Goal: Transaction & Acquisition: Purchase product/service

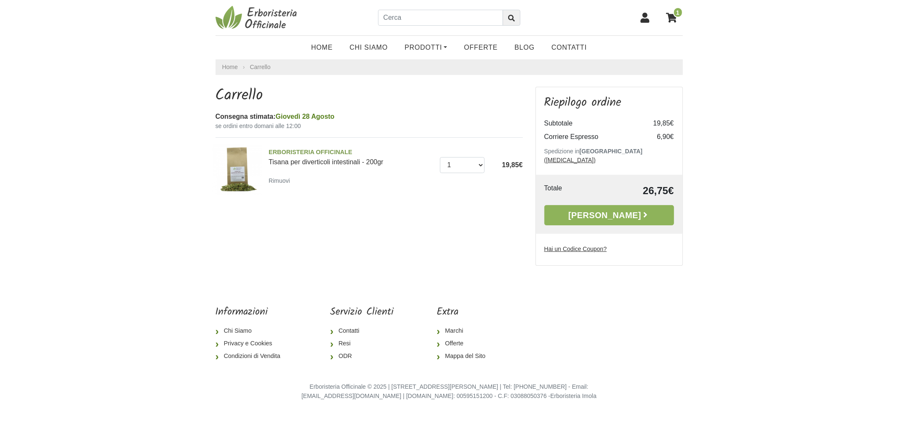
click at [864, 79] on body "1 Home Chi Siamo Prodotti Fit-Therapy Caramelle, [GEOGRAPHIC_DATA], Dolcificant…" at bounding box center [449, 207] width 898 height 414
click at [208, 29] on header "1 Home Chi Siamo Prodotti Fit-Therapy Caramelle, [GEOGRAPHIC_DATA], Dolcificant…" at bounding box center [449, 29] width 898 height 59
click at [641, 382] on div "Erboristeria Officinale © 2025 | [STREET_ADDRESS][PERSON_NAME] | Tel: [PHONE_NU…" at bounding box center [449, 386] width 480 height 28
drag, startPoint x: 587, startPoint y: 378, endPoint x: 598, endPoint y: 390, distance: 16.4
click at [598, 390] on div "Erboristeria Officinale © 2025 | [STREET_ADDRESS][PERSON_NAME] | Tel: [PHONE_NU…" at bounding box center [449, 391] width 320 height 18
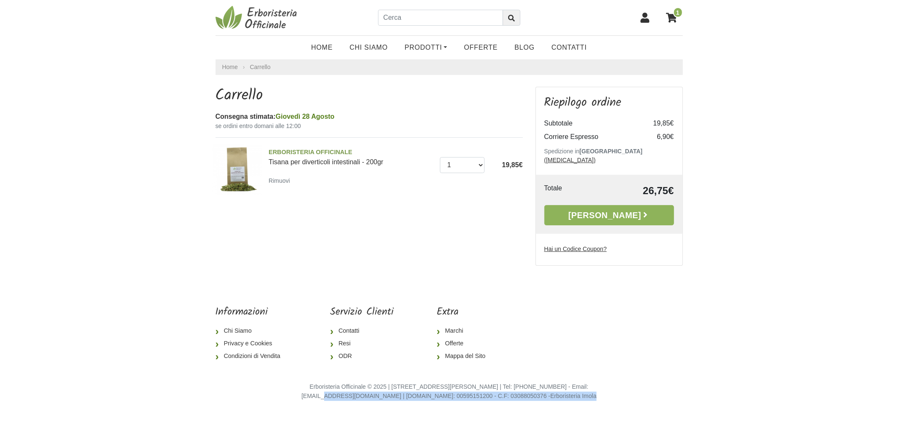
click at [599, 390] on div "Erboristeria Officinale © 2025 | [STREET_ADDRESS][PERSON_NAME] | Tel: [PHONE_NU…" at bounding box center [449, 391] width 320 height 18
drag, startPoint x: 574, startPoint y: 392, endPoint x: 317, endPoint y: 372, distance: 257.3
click at [317, 372] on div "Erboristeria Officinale © 2025 | [STREET_ADDRESS][PERSON_NAME] | Tel: [PHONE_NU…" at bounding box center [449, 386] width 480 height 28
click at [319, 383] on small "Erboristeria Officinale © 2025 | [STREET_ADDRESS][PERSON_NAME] | Tel: [PHONE_NU…" at bounding box center [449, 391] width 295 height 16
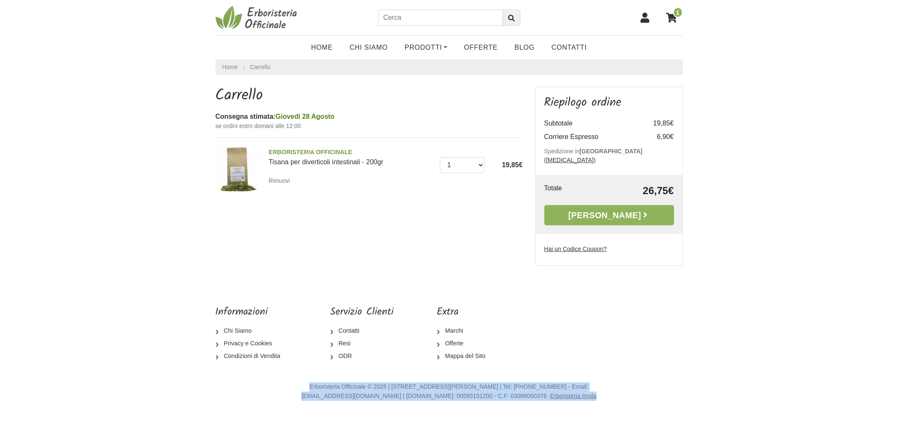
drag, startPoint x: 319, startPoint y: 376, endPoint x: 563, endPoint y: 390, distance: 244.3
click at [563, 390] on small "Erboristeria Officinale © 2025 | [STREET_ADDRESS][PERSON_NAME] | Tel: [PHONE_NU…" at bounding box center [449, 391] width 295 height 16
click at [614, 393] on footer "Informazioni Chi Siamo Privacy e Cookies Condizioni di Vendita Servizio Clienti…" at bounding box center [449, 350] width 898 height 128
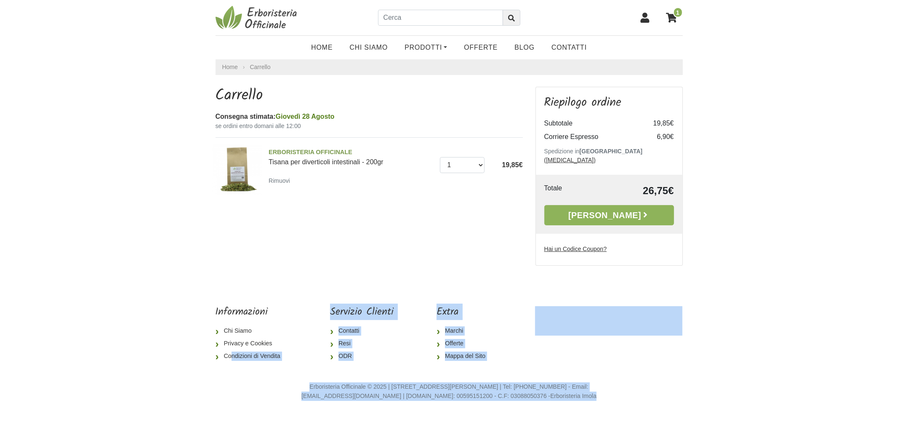
drag, startPoint x: 608, startPoint y: 390, endPoint x: 233, endPoint y: 364, distance: 376.2
click at [232, 364] on div "Informazioni Chi Siamo Privacy e Cookies Condizioni di Vendita Servizio Clienti…" at bounding box center [449, 353] width 480 height 95
click at [236, 363] on div "Informazioni Chi Siamo Privacy e Cookies Condizioni di Vendita" at bounding box center [251, 339] width 84 height 67
